Goal: Navigation & Orientation: Find specific page/section

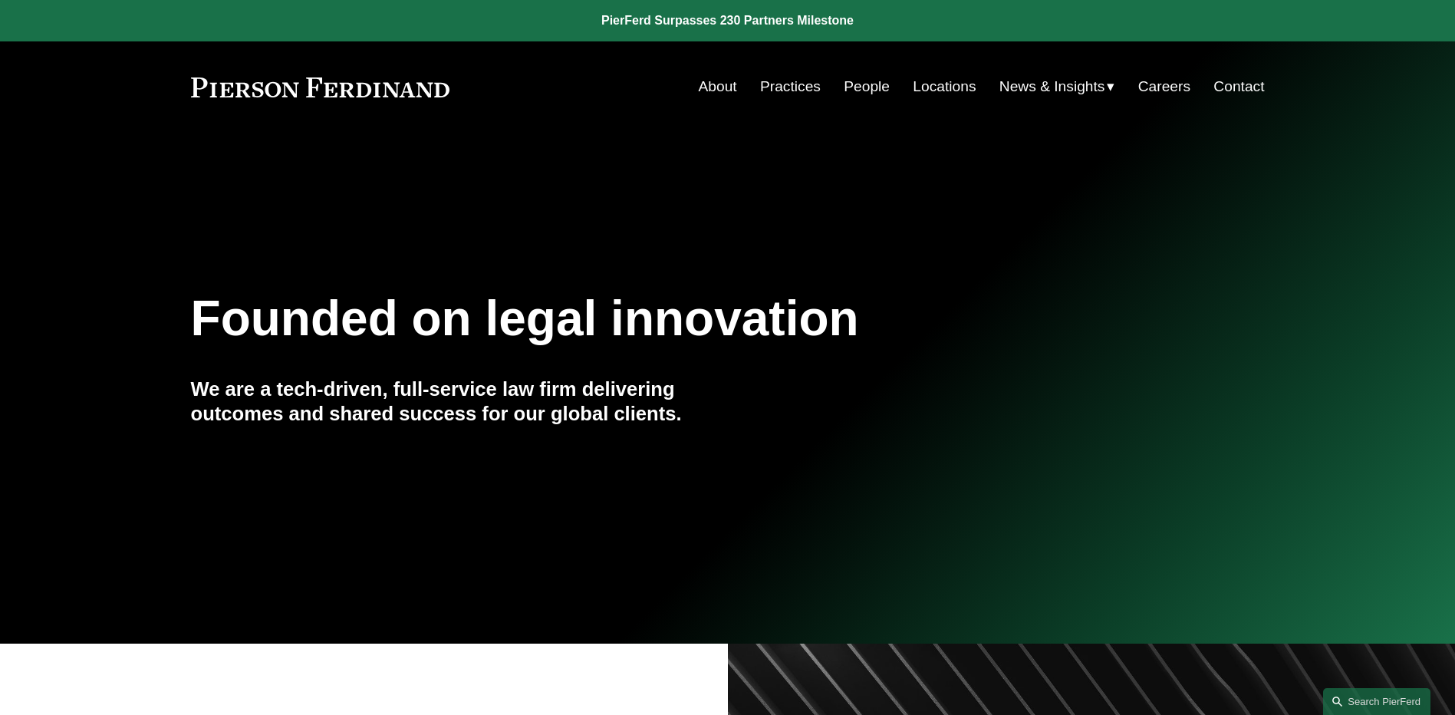
click at [873, 80] on link "People" at bounding box center [867, 86] width 46 height 29
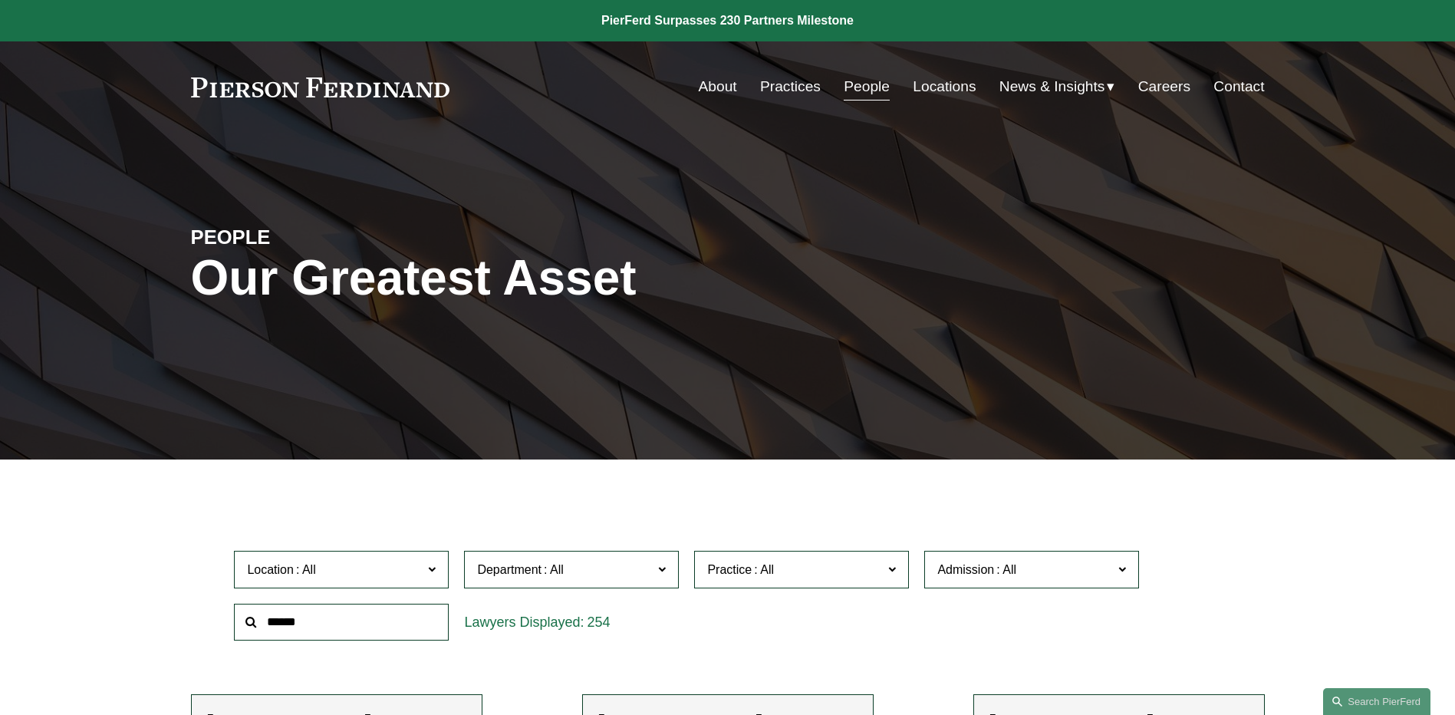
click at [0, 0] on span "News" at bounding box center [0, 0] width 0 height 0
